Goal: Transaction & Acquisition: Purchase product/service

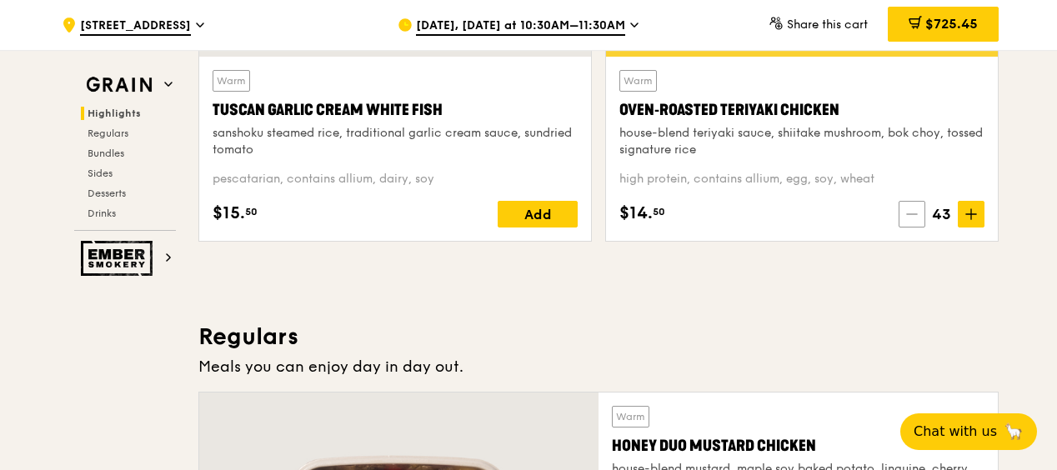
click at [917, 210] on icon at bounding box center [912, 214] width 12 height 12
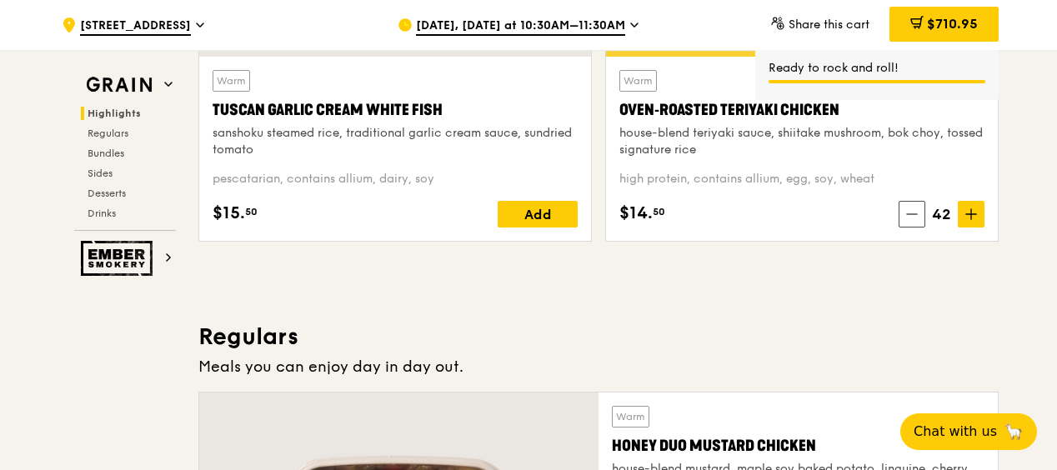
click at [191, 20] on span "[STREET_ADDRESS]" at bounding box center [135, 27] width 111 height 18
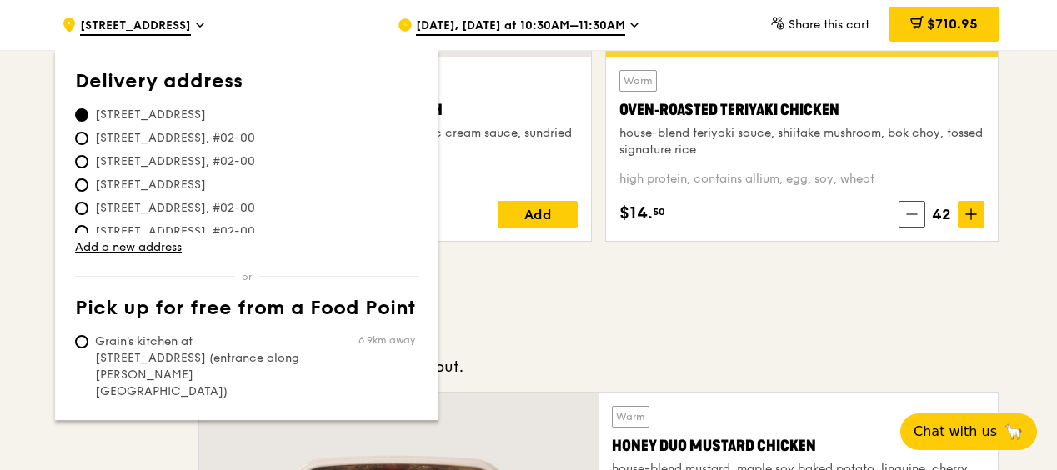
click at [218, 136] on span "[STREET_ADDRESS], #02-00" at bounding box center [175, 138] width 200 height 17
click at [88, 136] on input "[STREET_ADDRESS], #02-00" at bounding box center [81, 138] width 13 height 13
radio input "true"
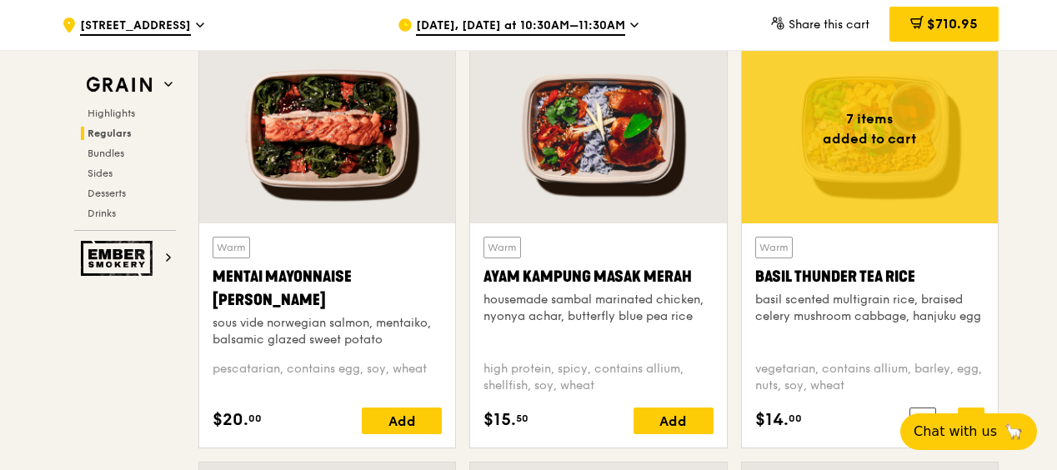
scroll to position [1639, 0]
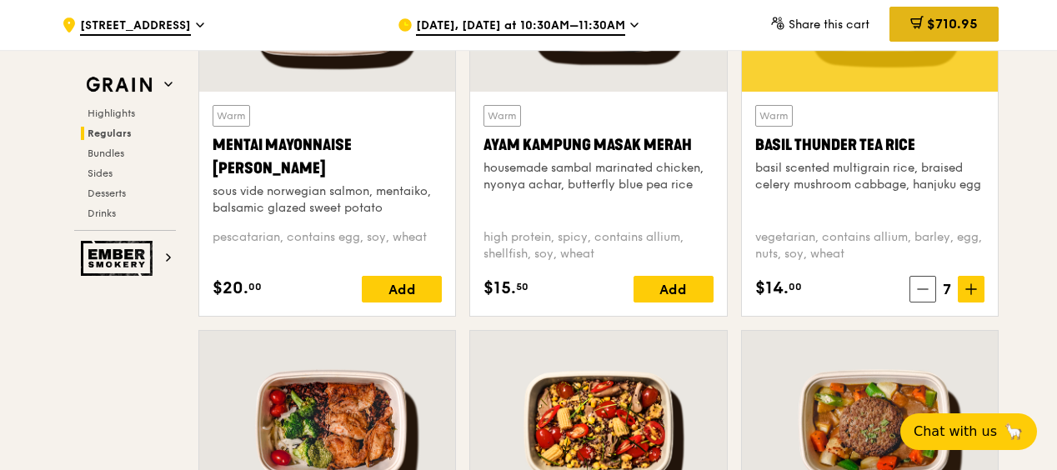
click at [969, 29] on span "$710.95" at bounding box center [952, 24] width 51 height 16
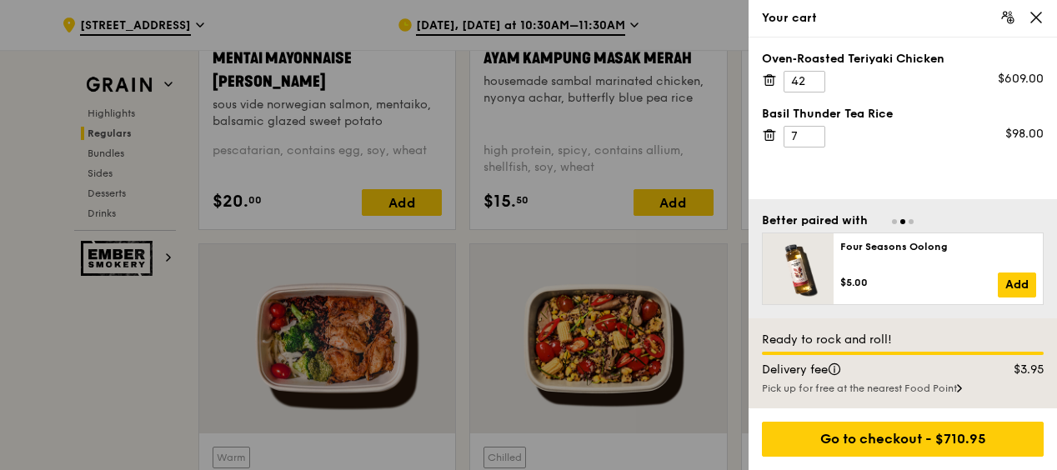
scroll to position [1737, 0]
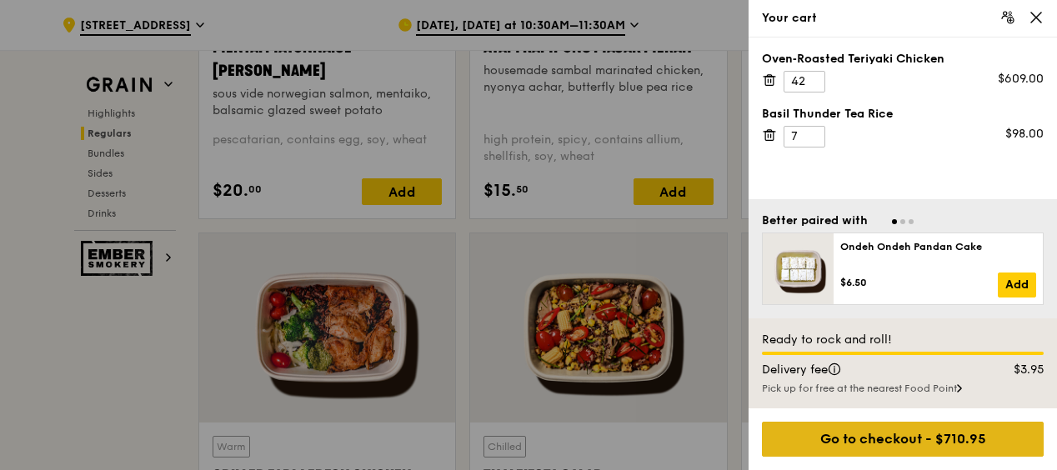
click at [958, 442] on div "Go to checkout - $710.95" at bounding box center [903, 439] width 282 height 35
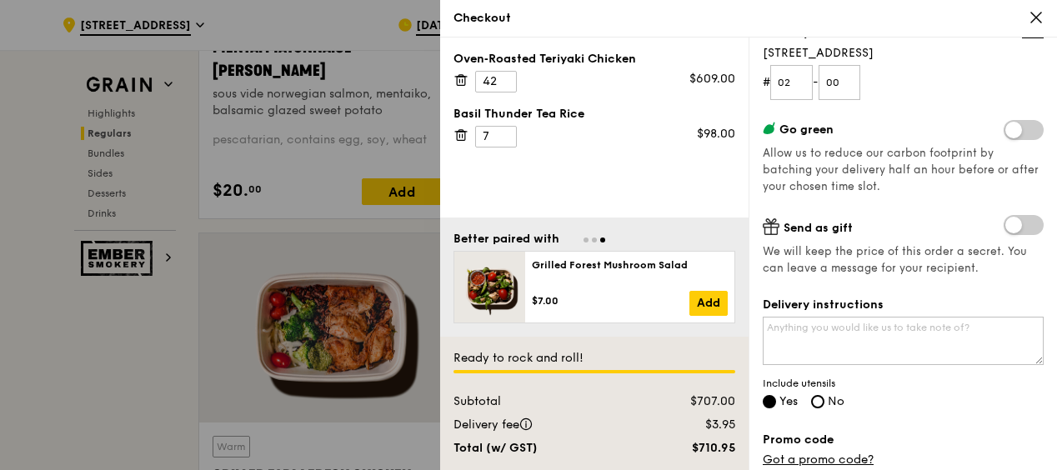
scroll to position [228, 0]
click at [905, 331] on textarea "Delivery instructions" at bounding box center [903, 339] width 281 height 48
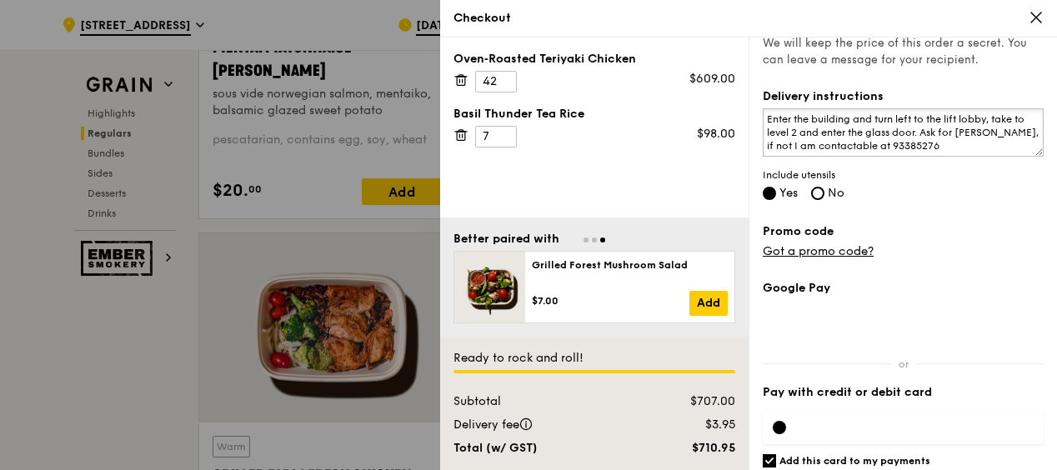
scroll to position [488, 0]
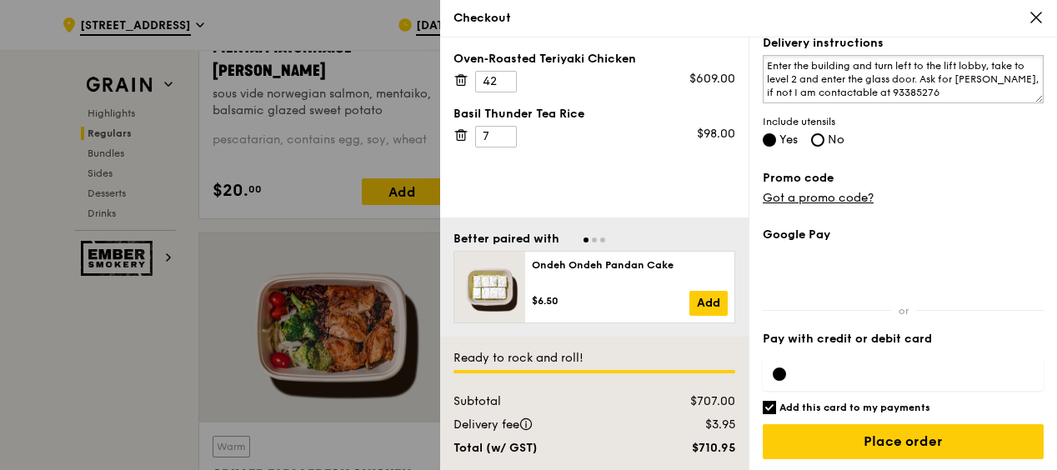
type textarea "Enter the building and turn left to the lift lobby, take to level 2 and enter t…"
click at [770, 402] on input "Add this card to my payments" at bounding box center [769, 407] width 13 height 13
checkbox input "false"
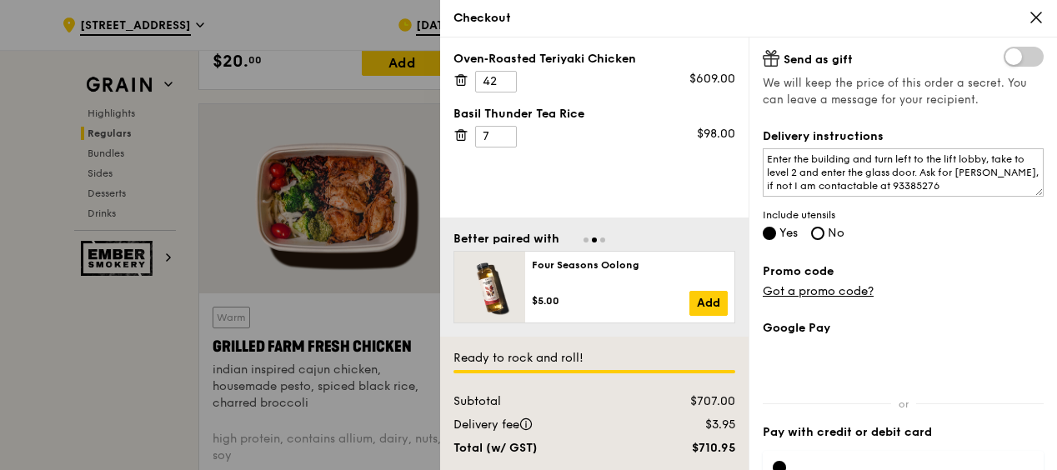
scroll to position [366, 0]
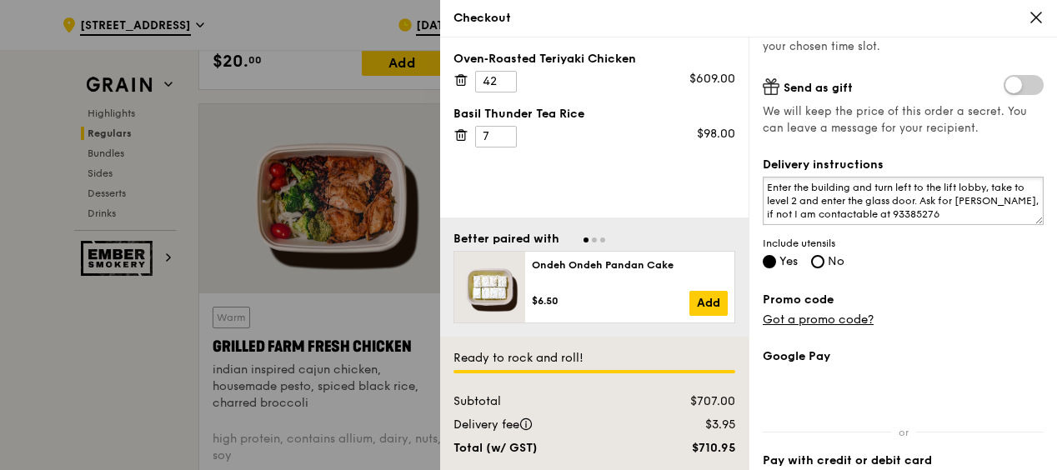
click at [808, 215] on textarea "Enter the building and turn left to the lift lobby, take to level 2 and enter t…" at bounding box center [903, 201] width 281 height 48
type textarea "Enter the building and turn left to the lift lobby, take to level 2 and enter t…"
click at [984, 323] on div "Promo code Got a promo code?" at bounding box center [903, 310] width 281 height 37
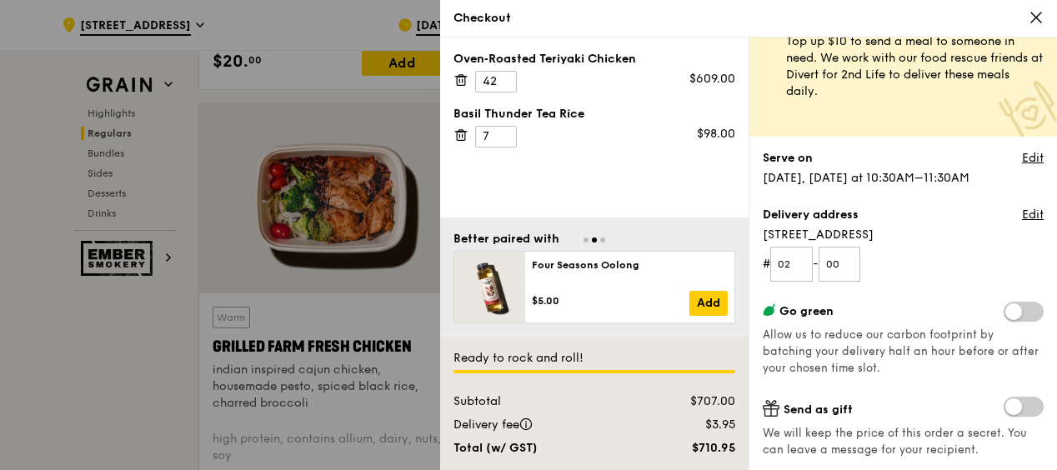
scroll to position [41, 0]
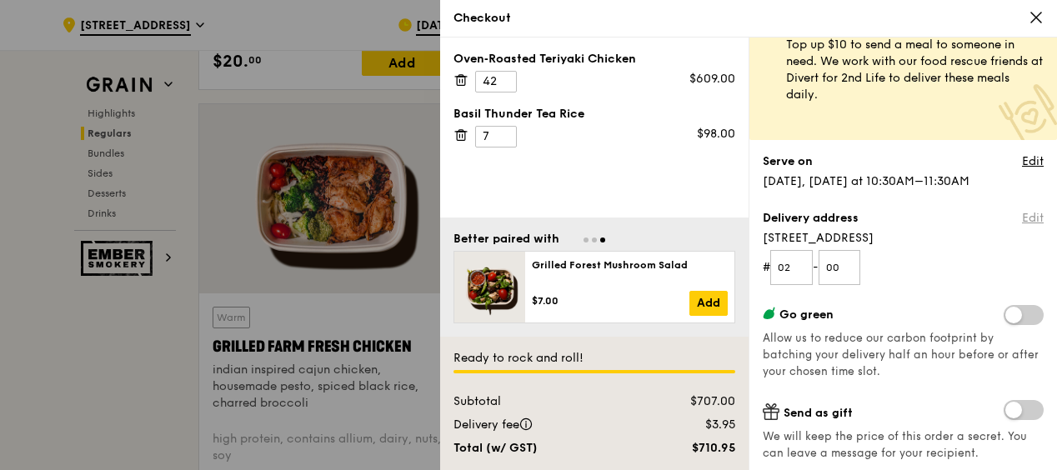
click at [1022, 219] on link "Edit" at bounding box center [1033, 218] width 22 height 17
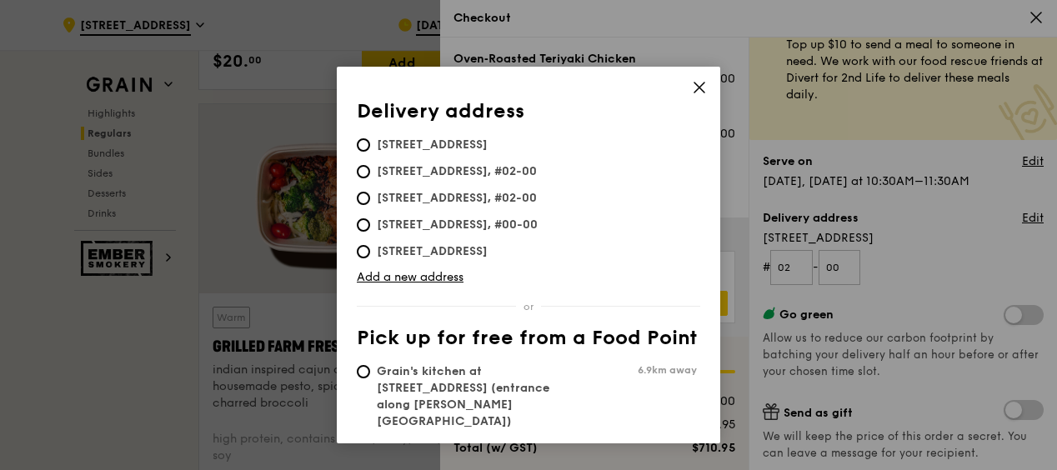
scroll to position [0, 0]
click at [698, 87] on icon at bounding box center [699, 88] width 10 height 10
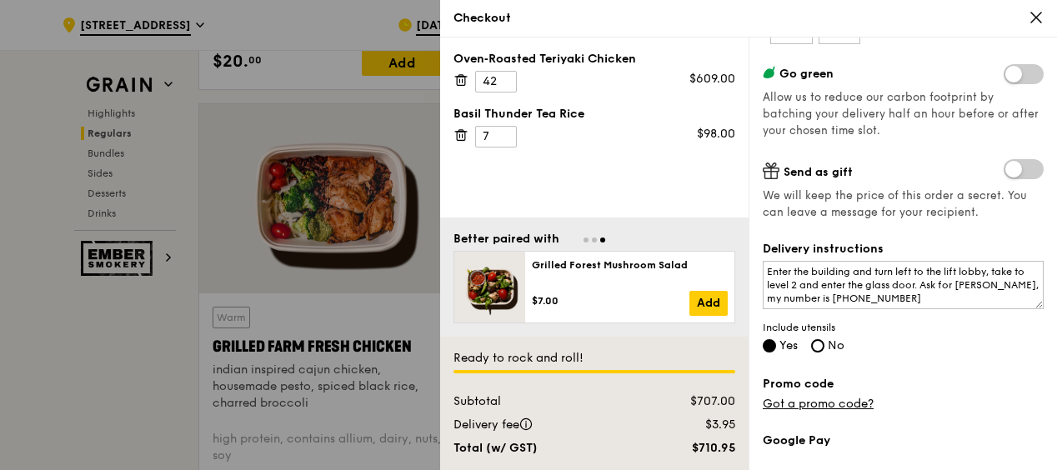
scroll to position [488, 0]
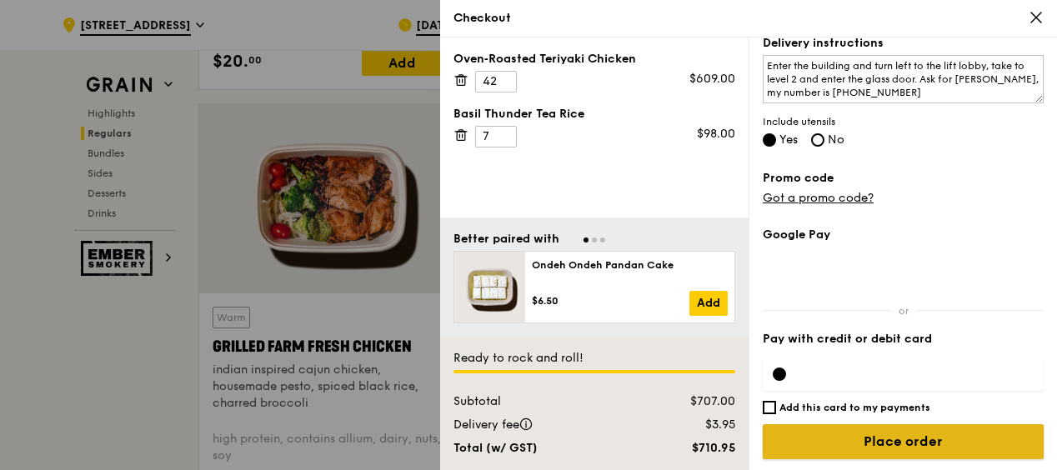
click at [933, 433] on input "Place order" at bounding box center [903, 441] width 281 height 35
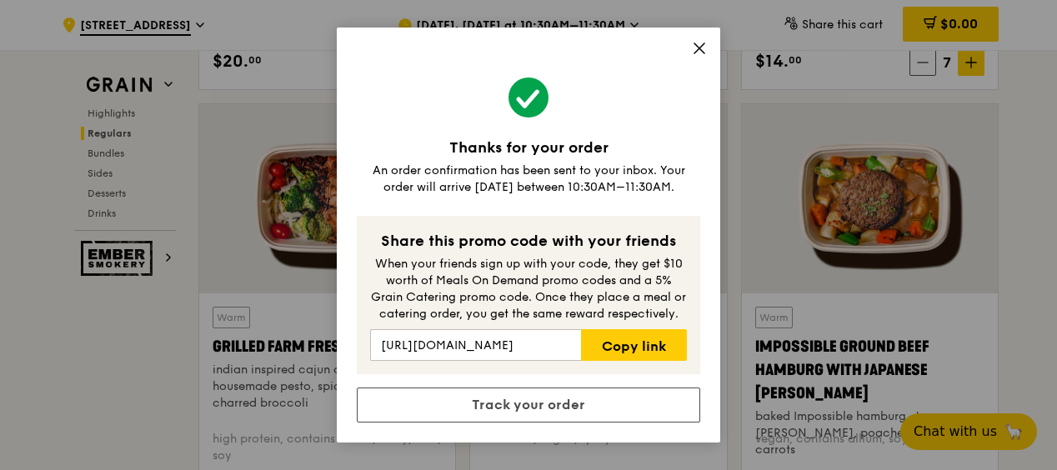
click at [705, 50] on icon at bounding box center [699, 48] width 15 height 15
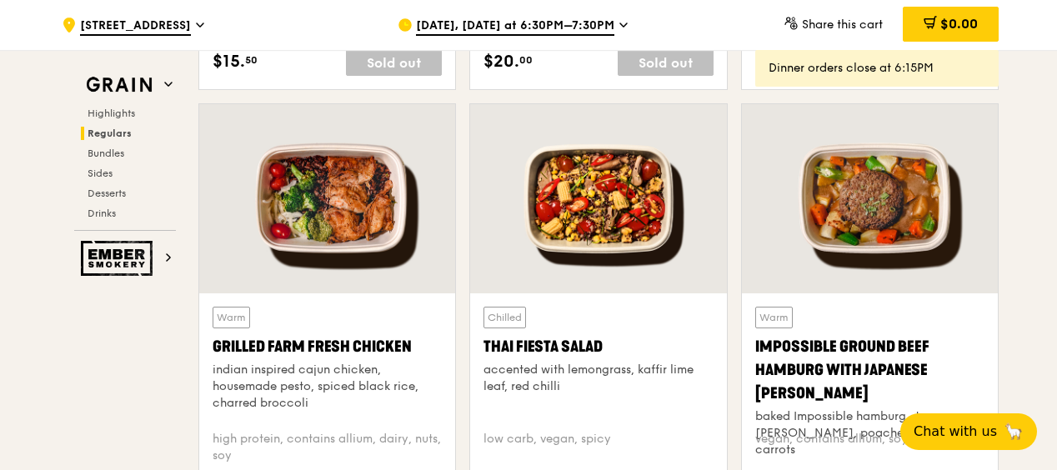
scroll to position [1843, 0]
